Goal: Information Seeking & Learning: Learn about a topic

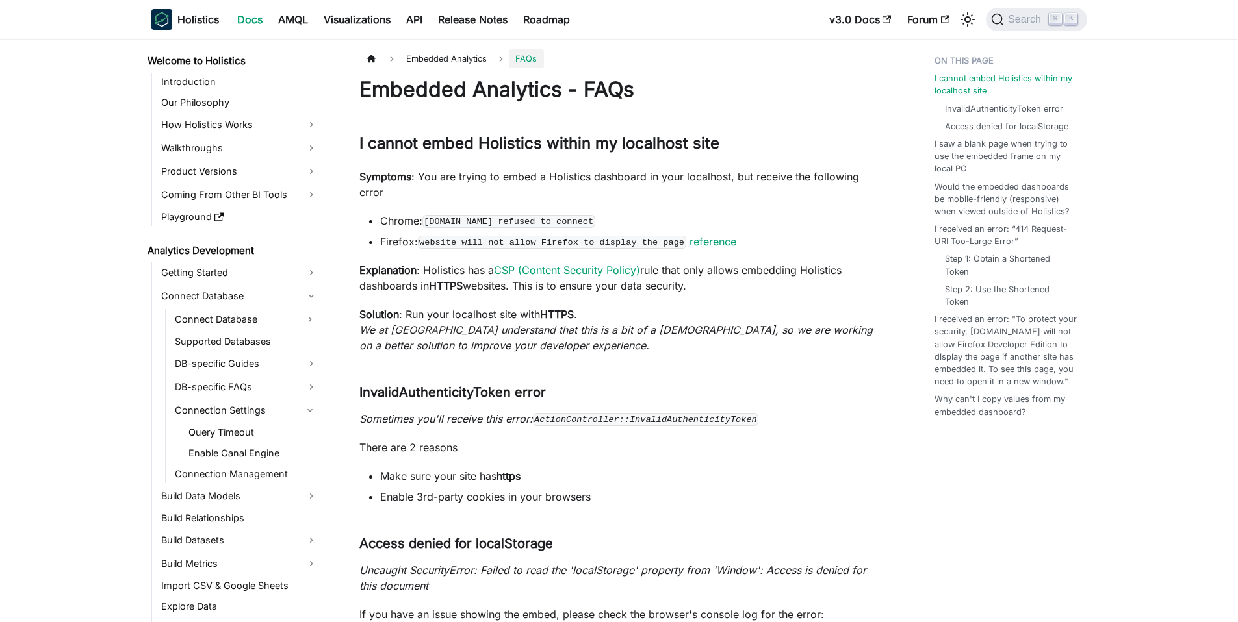
scroll to position [1256, 0]
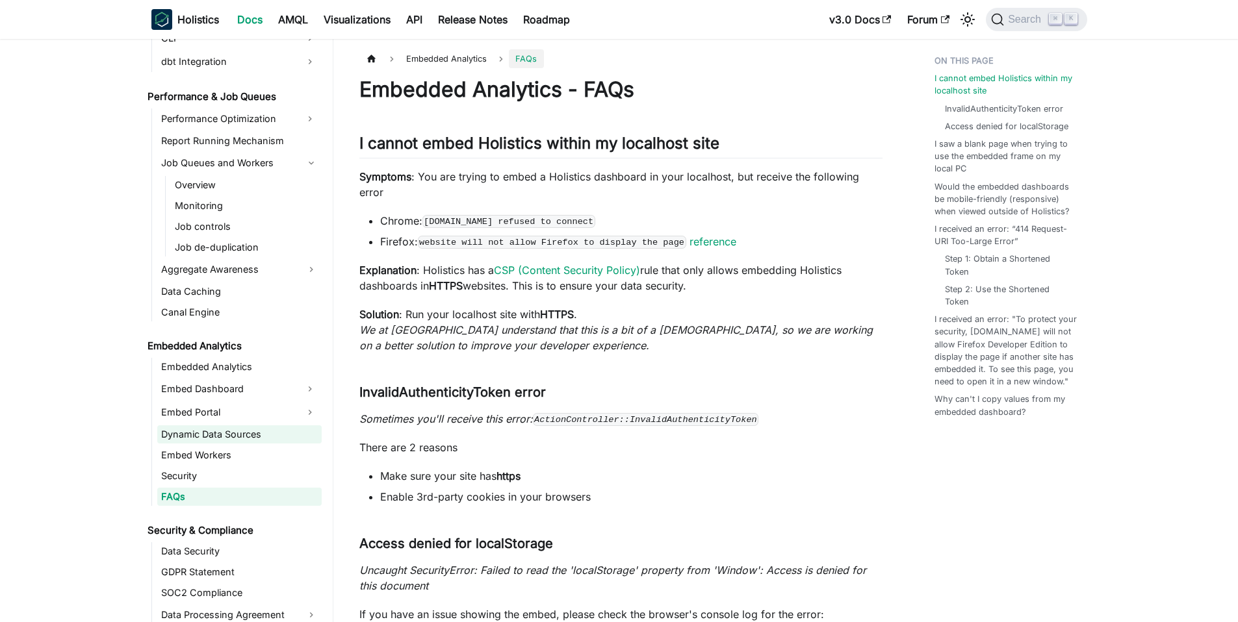
click at [242, 434] on link "Dynamic Data Sources" at bounding box center [239, 434] width 164 height 18
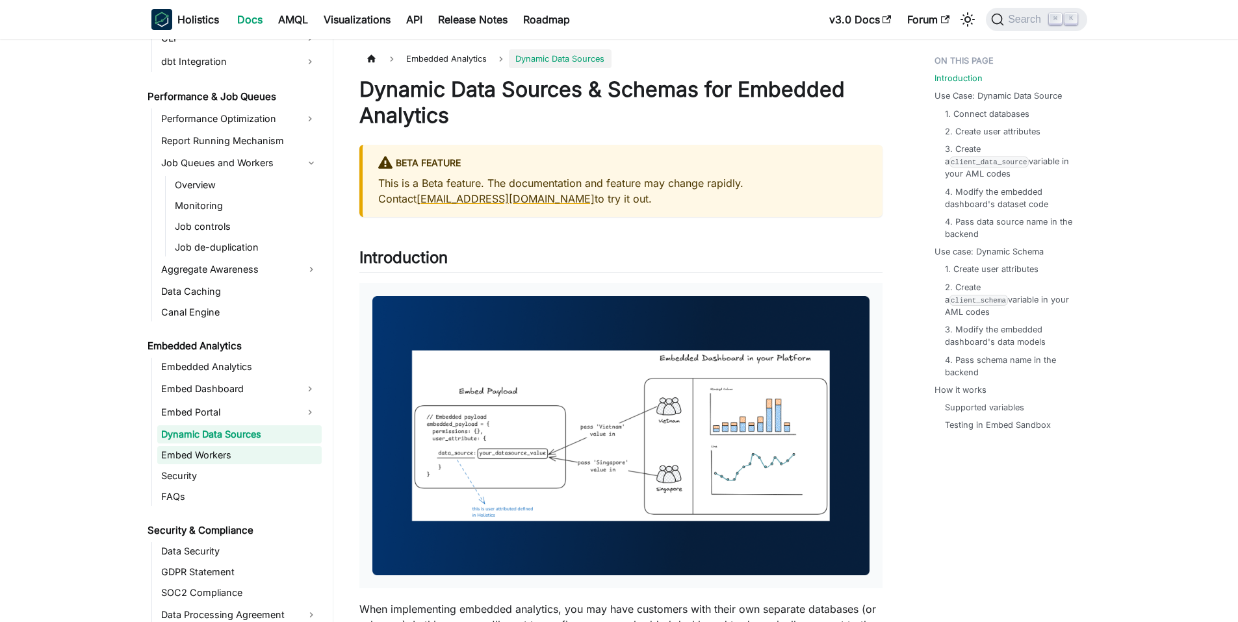
click at [234, 452] on link "Embed Workers" at bounding box center [239, 455] width 164 height 18
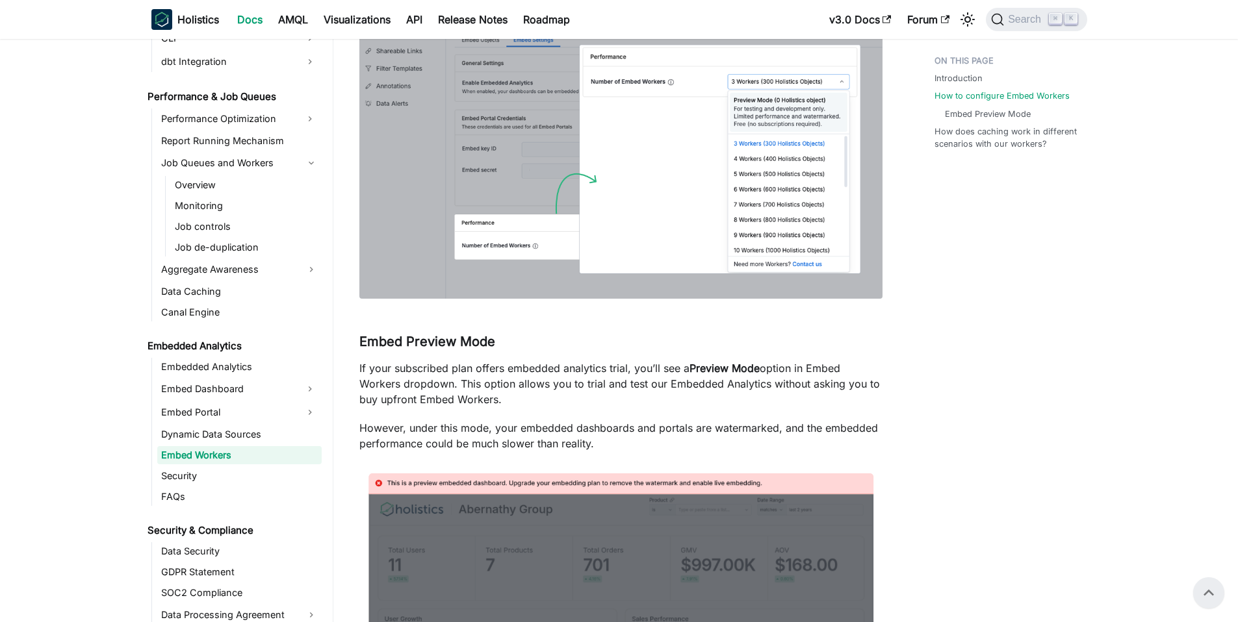
scroll to position [542, 0]
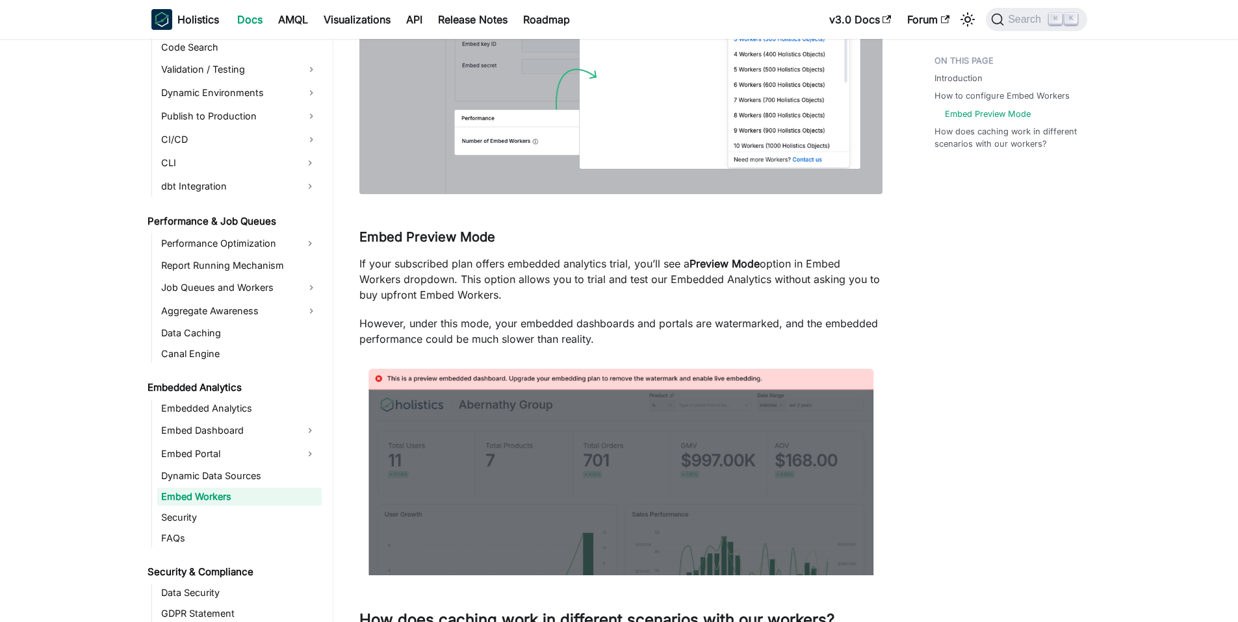
scroll to position [927, 0]
